Goal: Find specific page/section: Find specific page/section

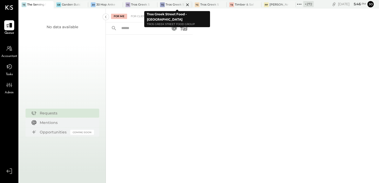
click at [177, 4] on div at bounding box center [183, 4] width 18 height 7
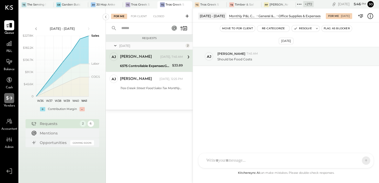
click at [11, 96] on icon at bounding box center [9, 97] width 7 height 7
